Goal: Register for event/course

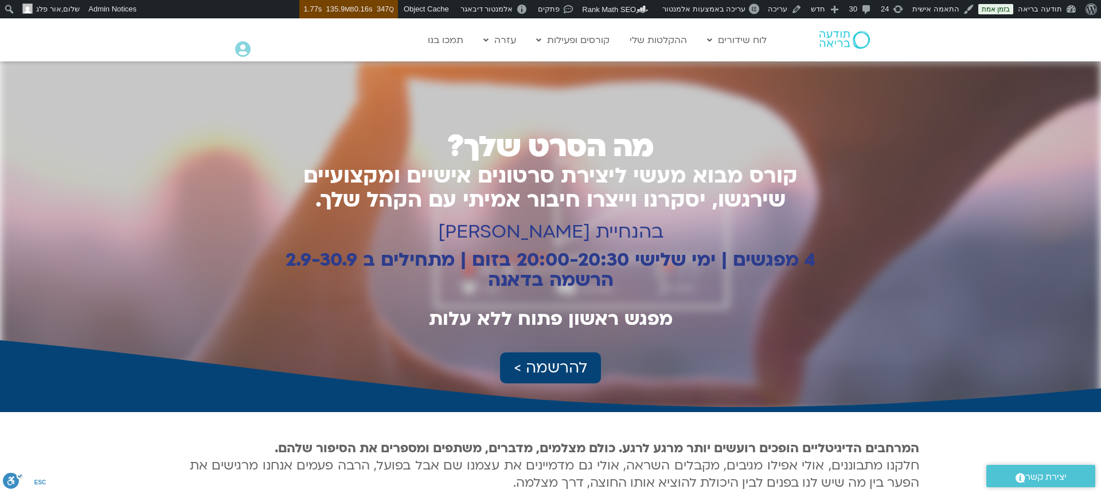
click at [564, 370] on span "להרשמה >" at bounding box center [550, 367] width 73 height 17
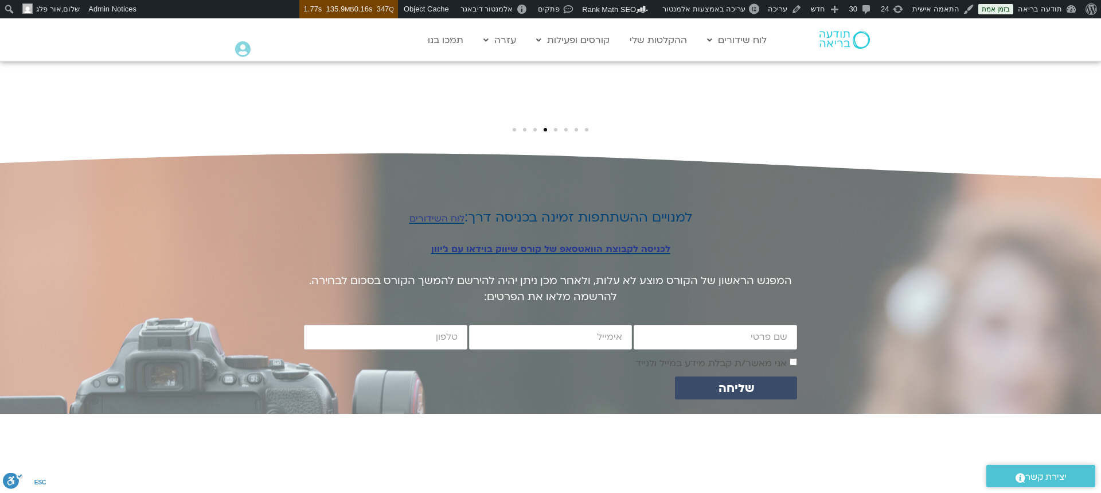
scroll to position [2174, 0]
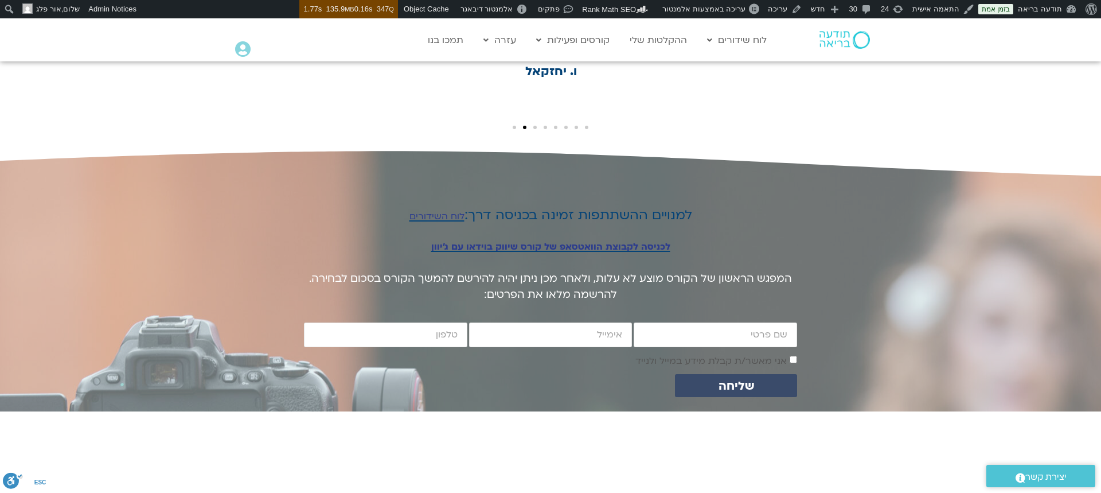
click at [559, 240] on link "לכניסה לקבוצת הוואטסאפ של קורס שיווק בוידאו עם ג'יוון" at bounding box center [550, 246] width 239 height 13
